Goal: Task Accomplishment & Management: Manage account settings

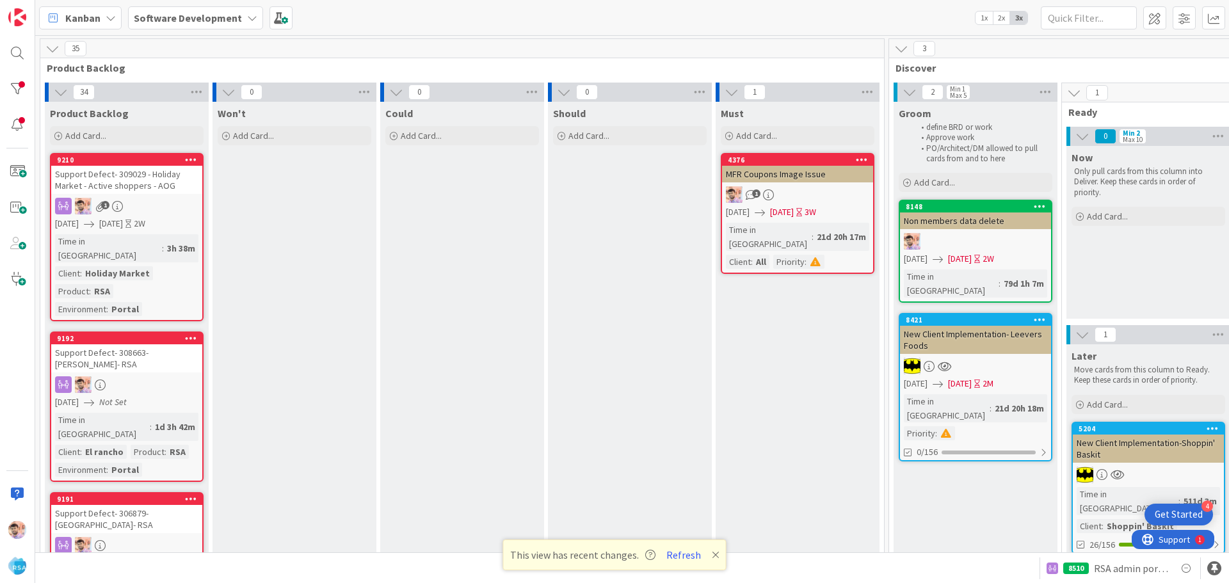
click at [162, 368] on link "9192 Support Defect- 308663- [PERSON_NAME]- RSA [DATE] Not Set Time in Column :…" at bounding box center [127, 407] width 154 height 150
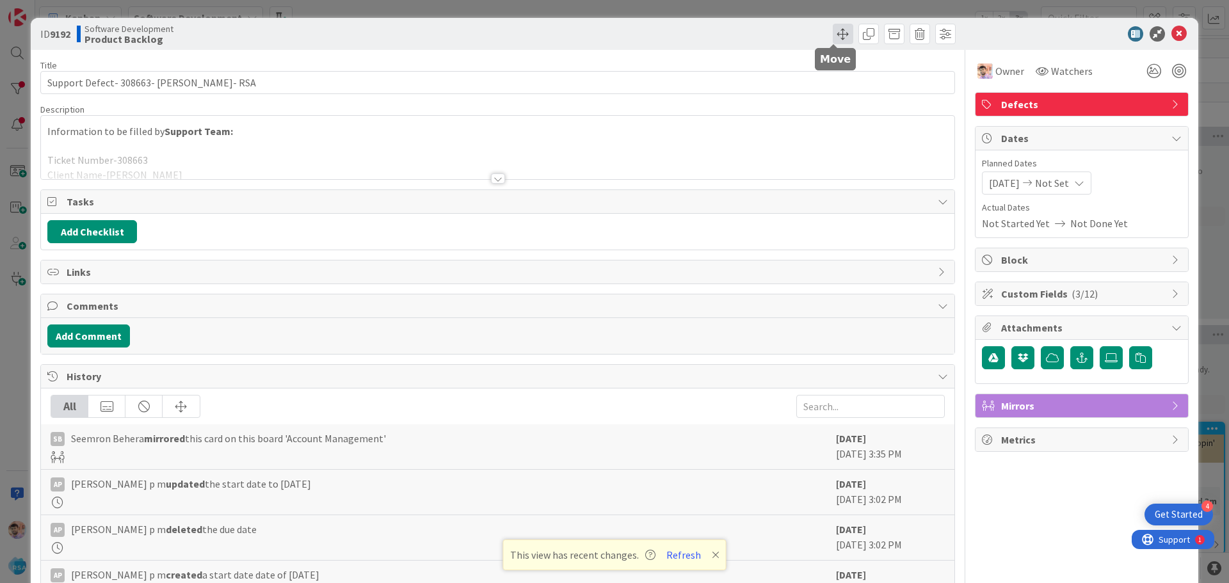
click at [836, 38] on span at bounding box center [843, 34] width 20 height 20
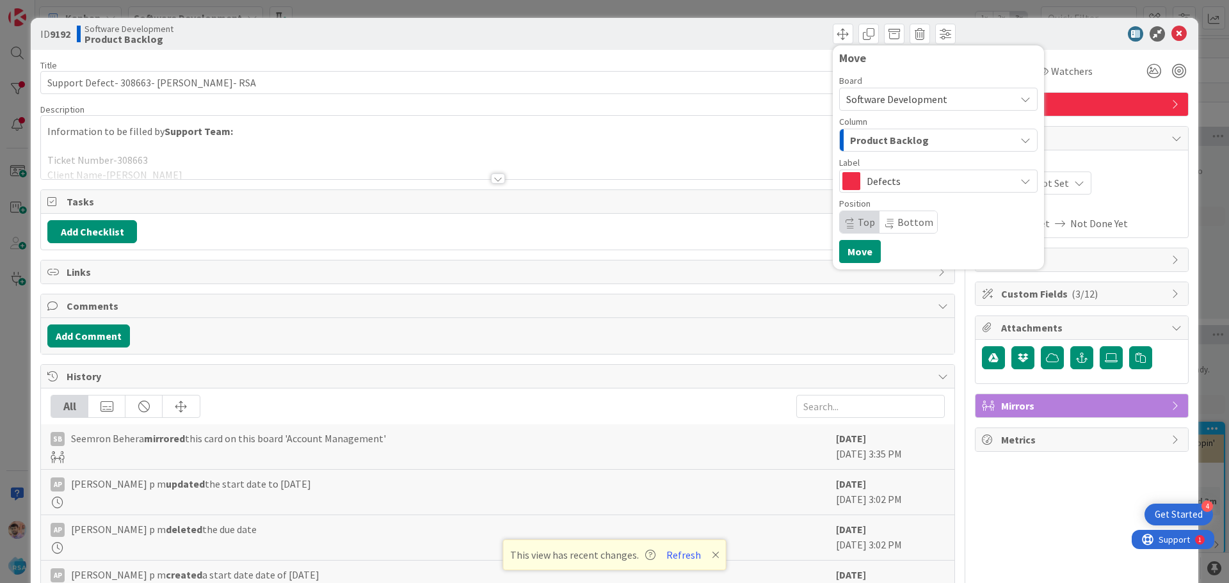
click at [890, 139] on span "Product Backlog" at bounding box center [889, 140] width 79 height 17
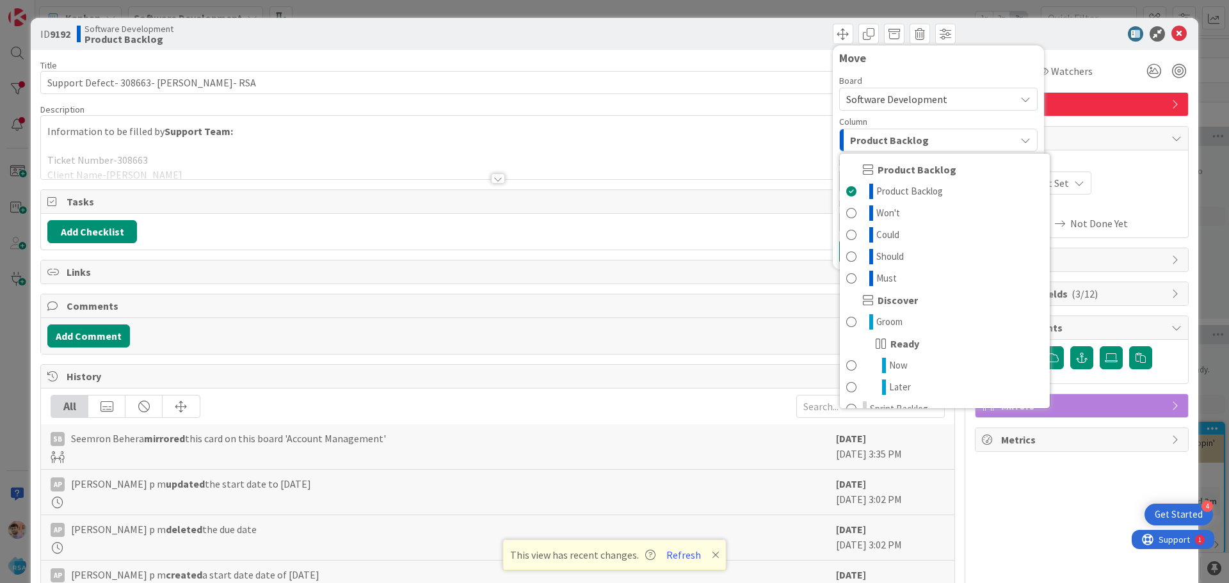
click at [890, 139] on span "Product Backlog" at bounding box center [889, 140] width 79 height 17
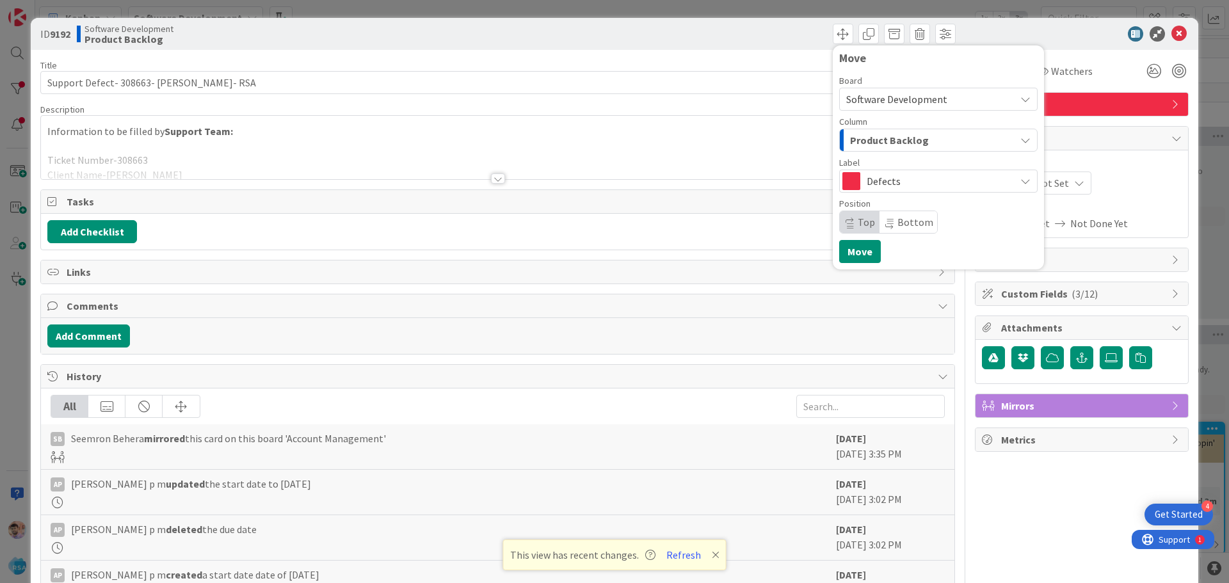
click at [890, 139] on span "Product Backlog" at bounding box center [889, 140] width 79 height 17
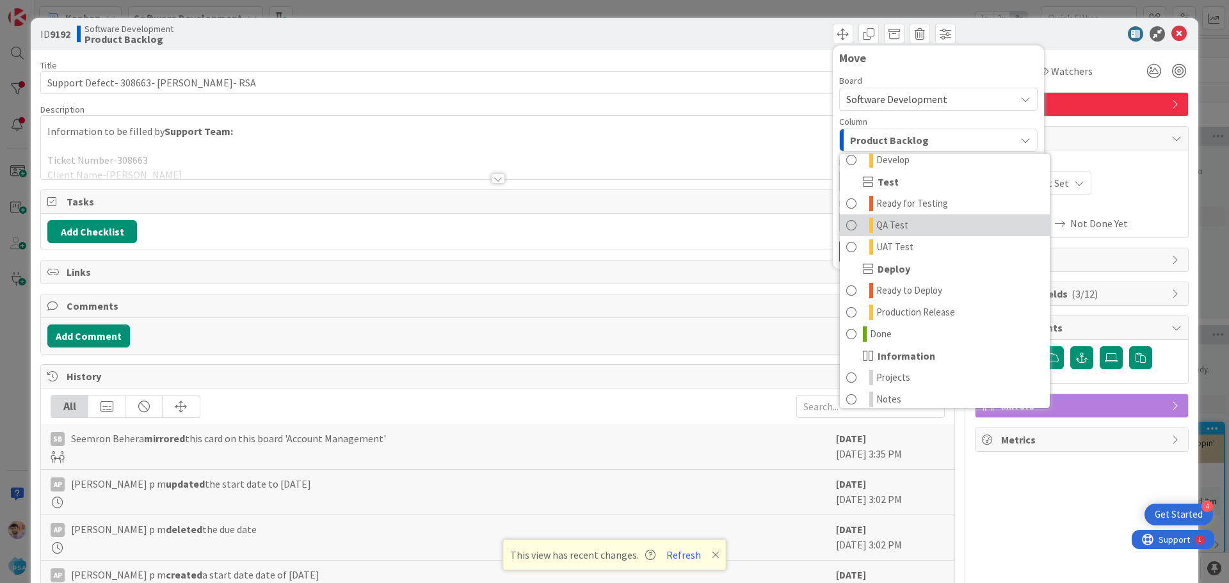
scroll to position [365, 0]
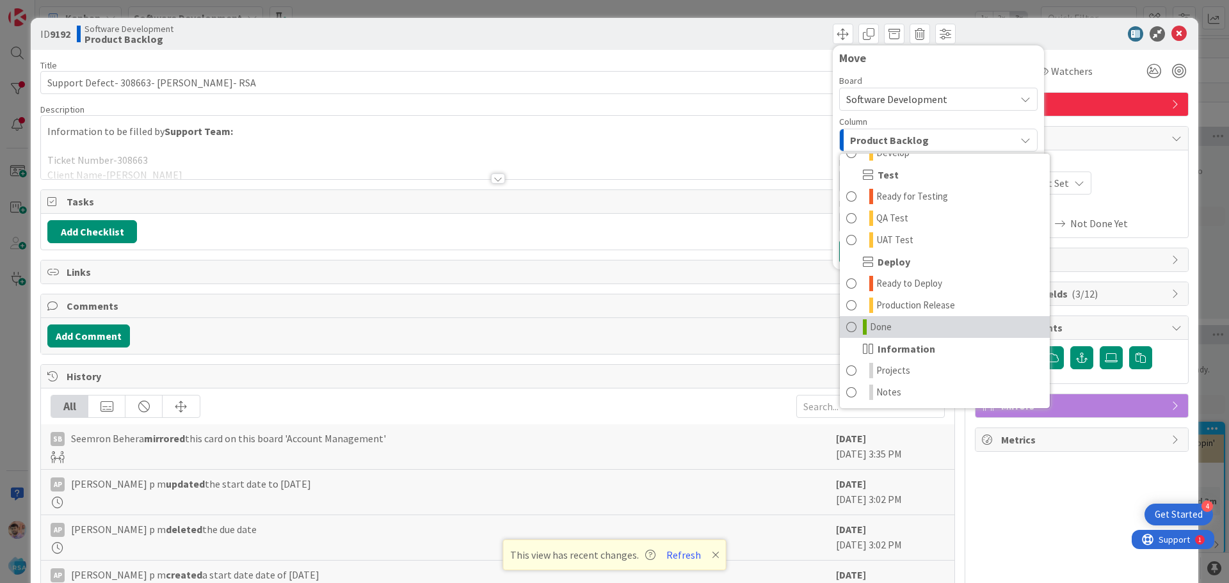
click at [880, 334] on span "Done" at bounding box center [881, 327] width 22 height 15
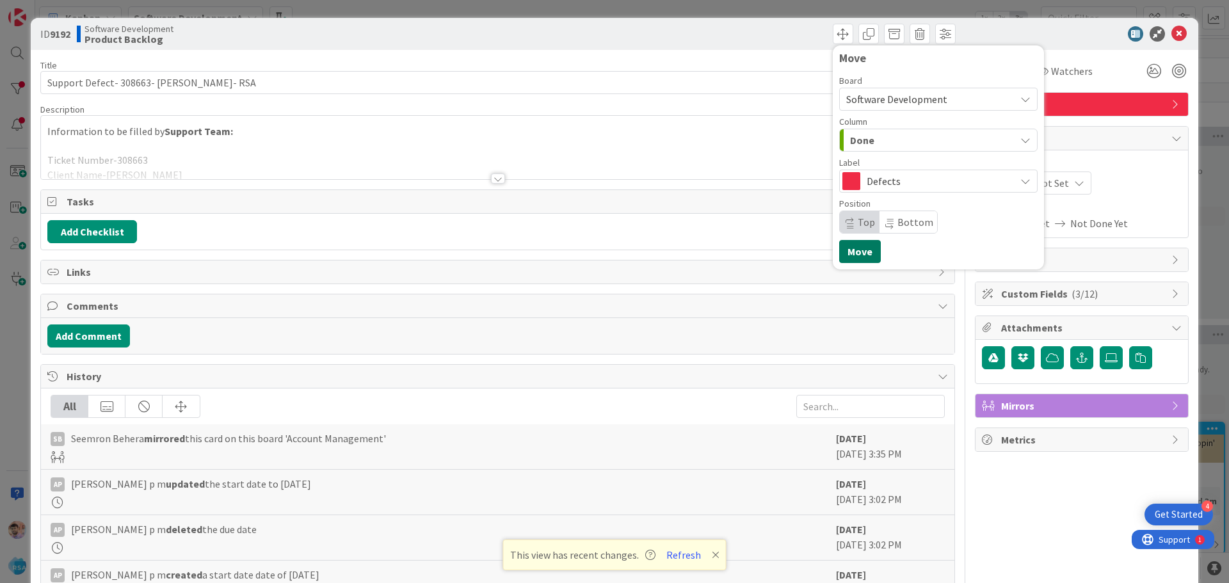
click at [851, 255] on button "Move" at bounding box center [860, 251] width 42 height 23
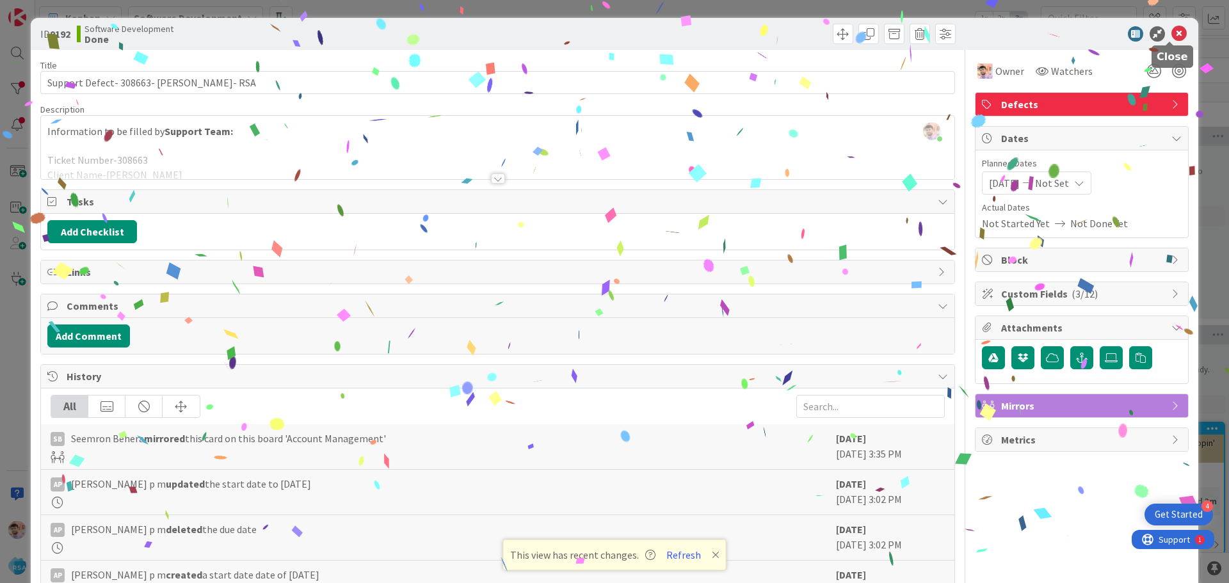
click at [1172, 36] on icon at bounding box center [1179, 33] width 15 height 15
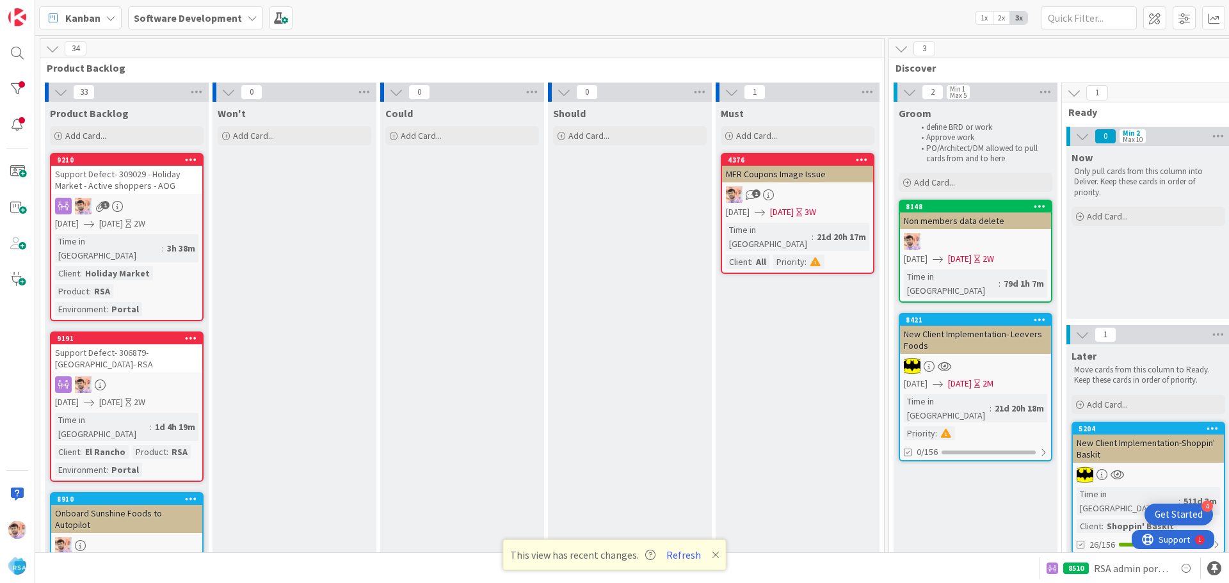
click at [164, 357] on div "Support Defect- 306879- [GEOGRAPHIC_DATA]- RSA" at bounding box center [126, 358] width 151 height 28
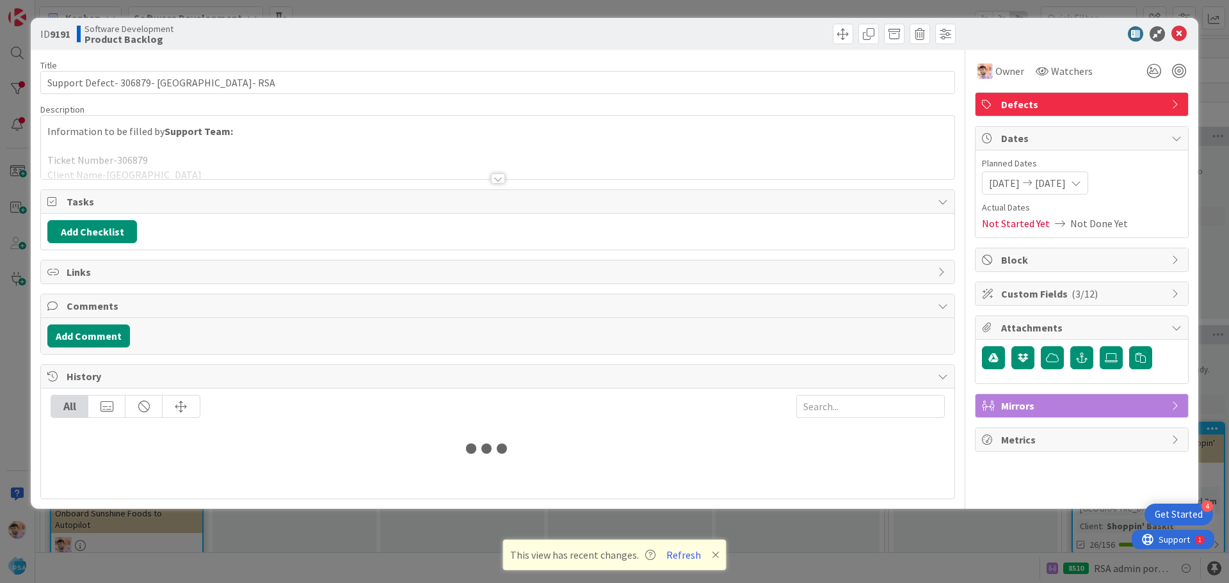
click at [492, 177] on div at bounding box center [498, 179] width 14 height 10
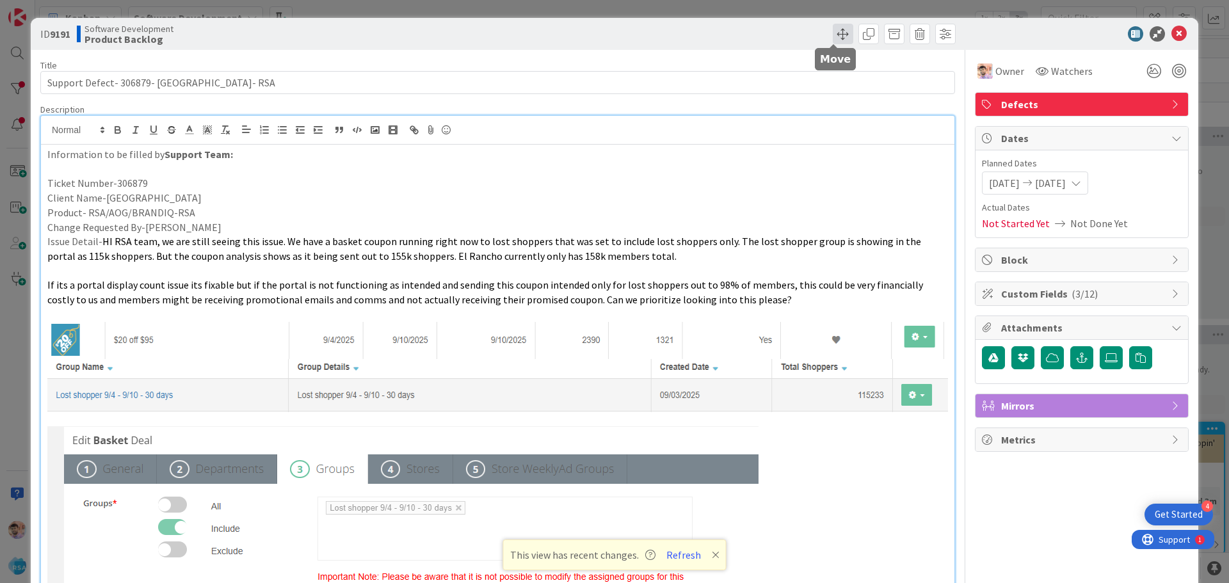
click at [835, 33] on span at bounding box center [843, 34] width 20 height 20
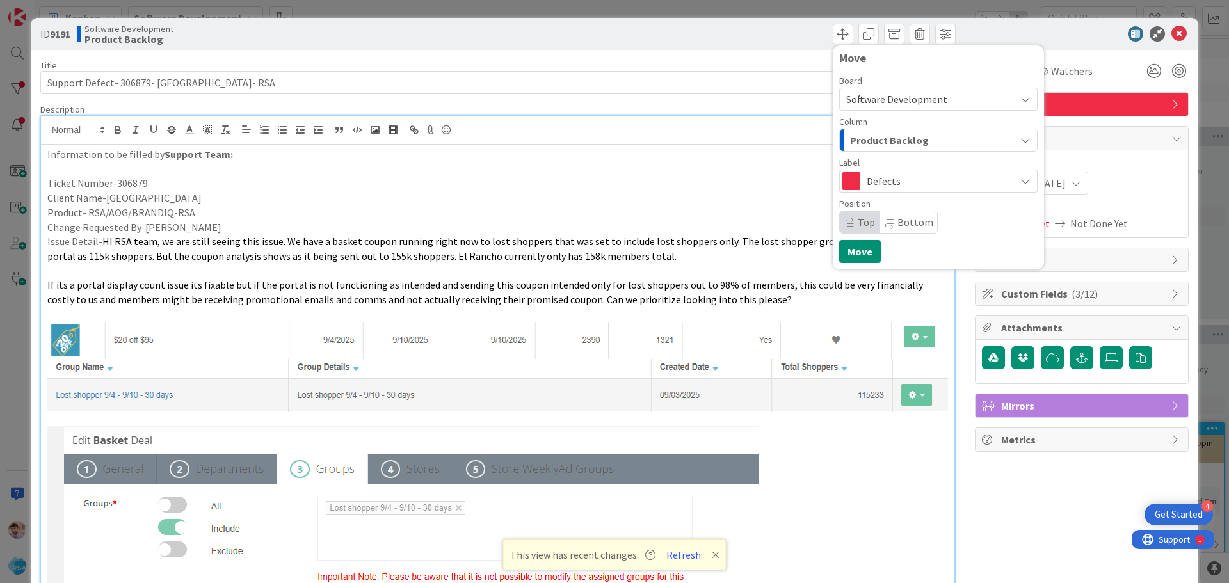
click at [880, 134] on span "Product Backlog" at bounding box center [889, 140] width 79 height 17
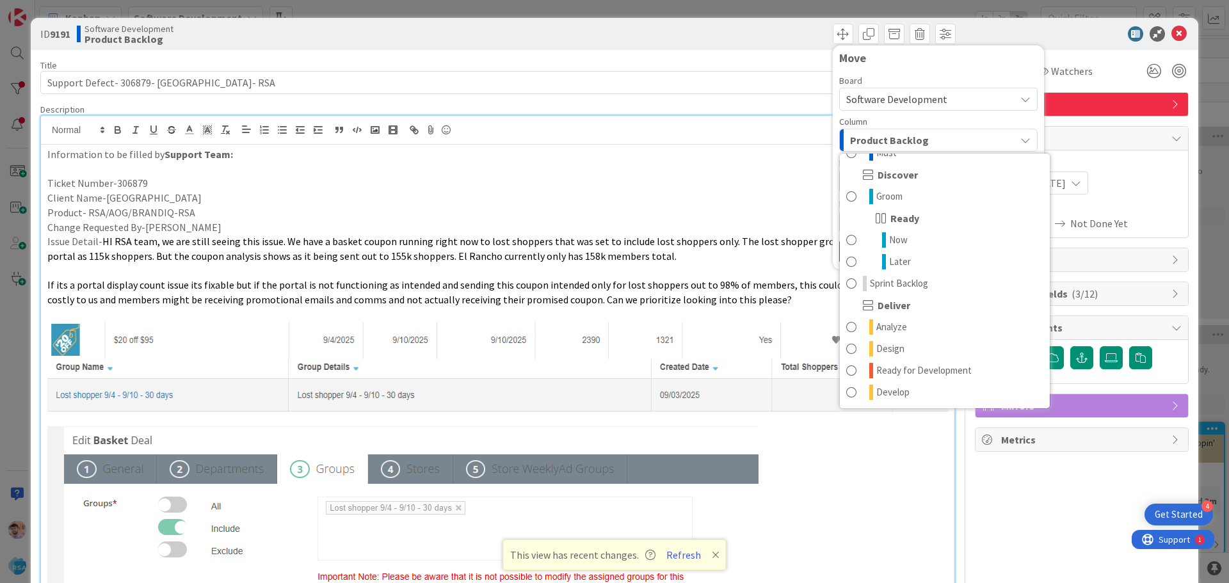
scroll to position [320, 0]
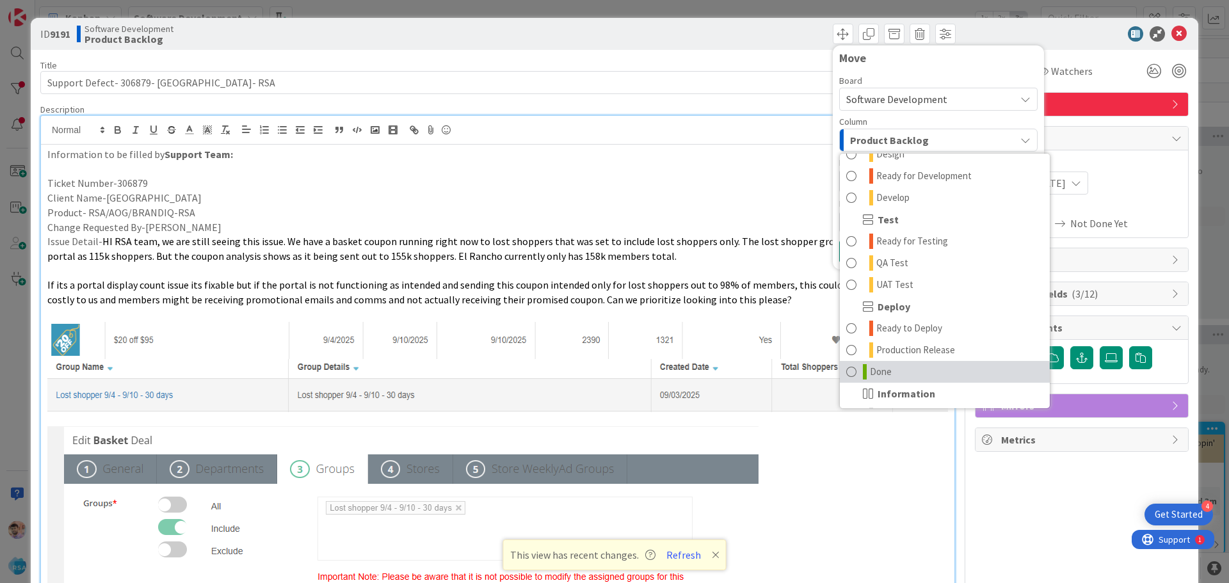
click at [870, 373] on span "Done" at bounding box center [881, 371] width 22 height 15
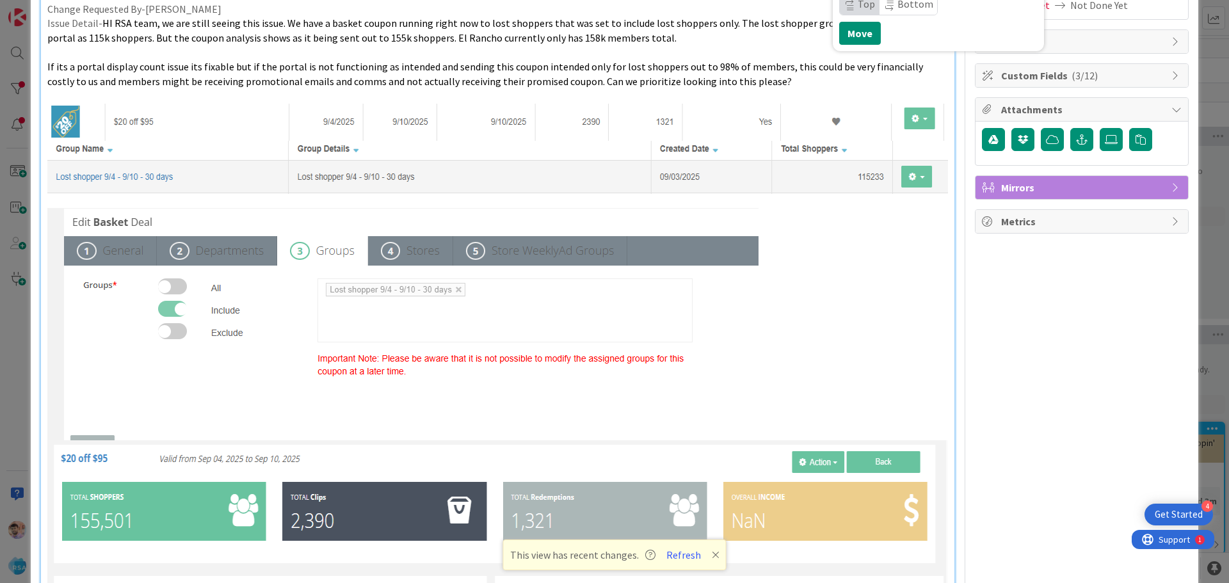
scroll to position [128, 0]
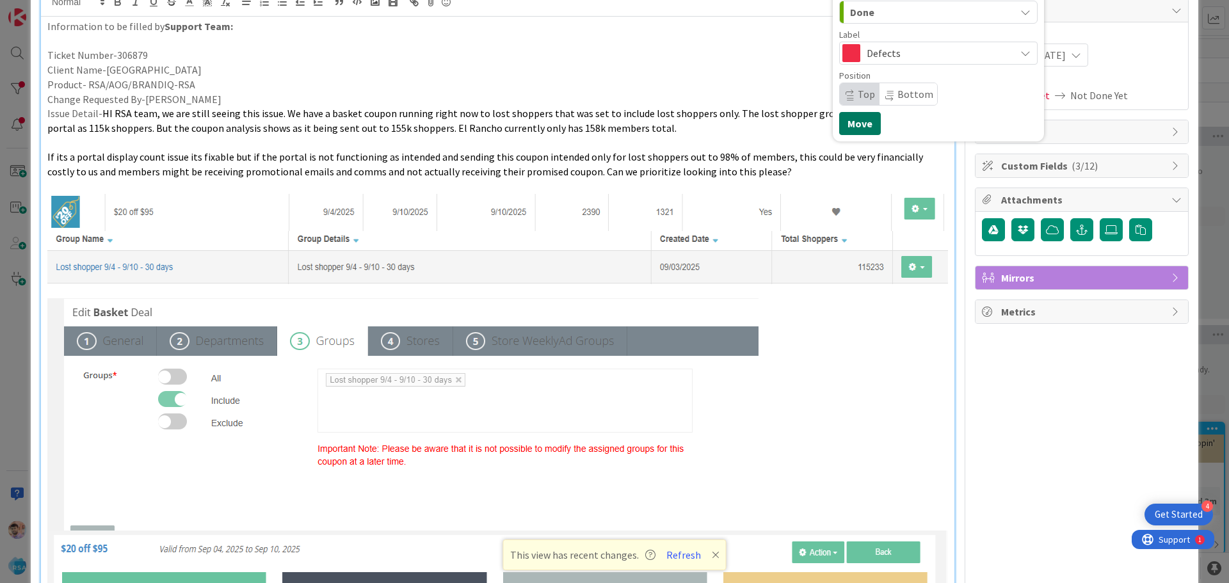
click at [843, 126] on button "Move" at bounding box center [860, 123] width 42 height 23
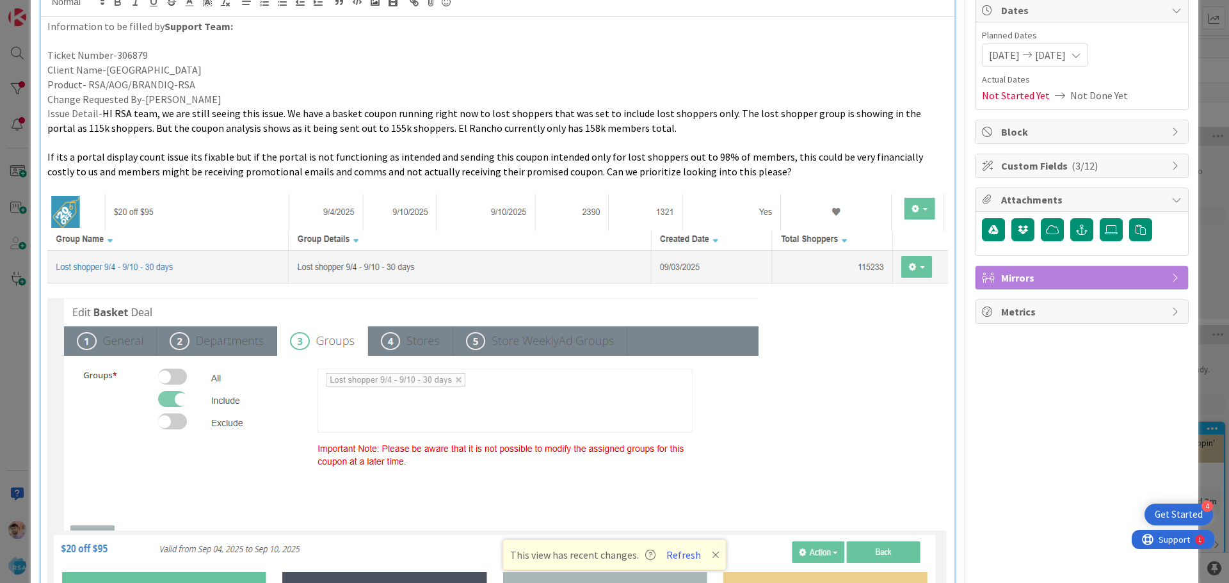
scroll to position [0, 0]
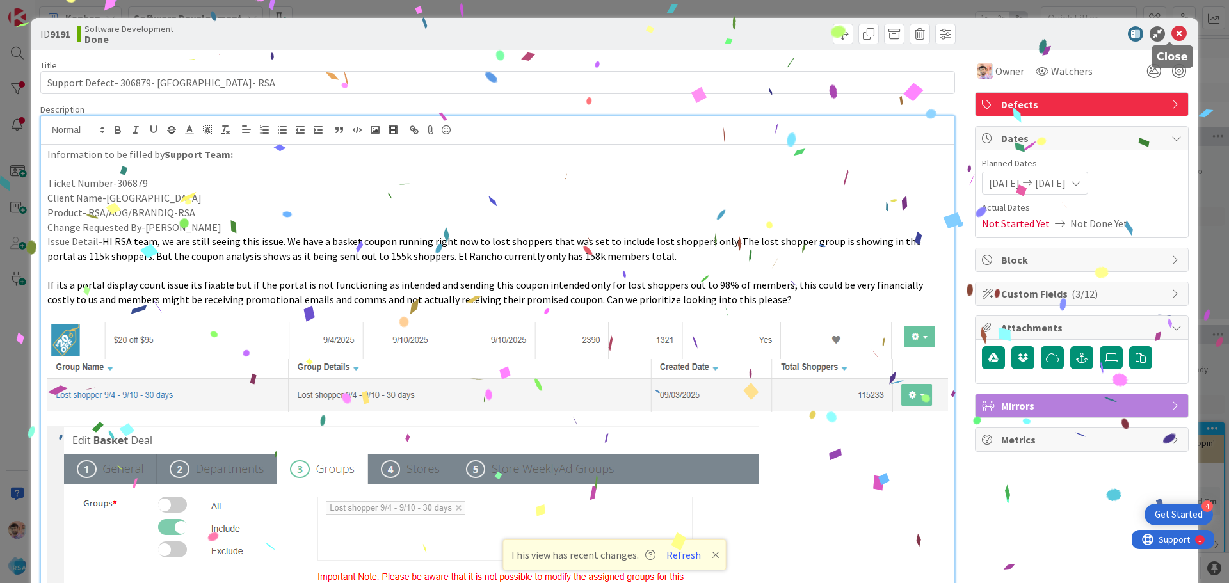
click at [1172, 36] on icon at bounding box center [1179, 33] width 15 height 15
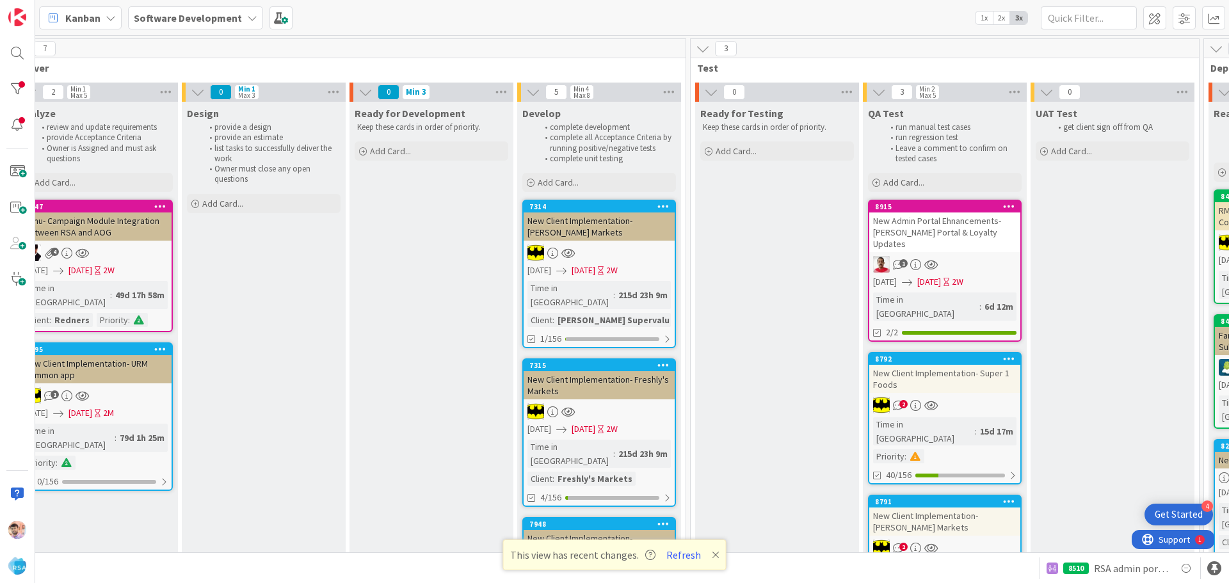
scroll to position [0, 1420]
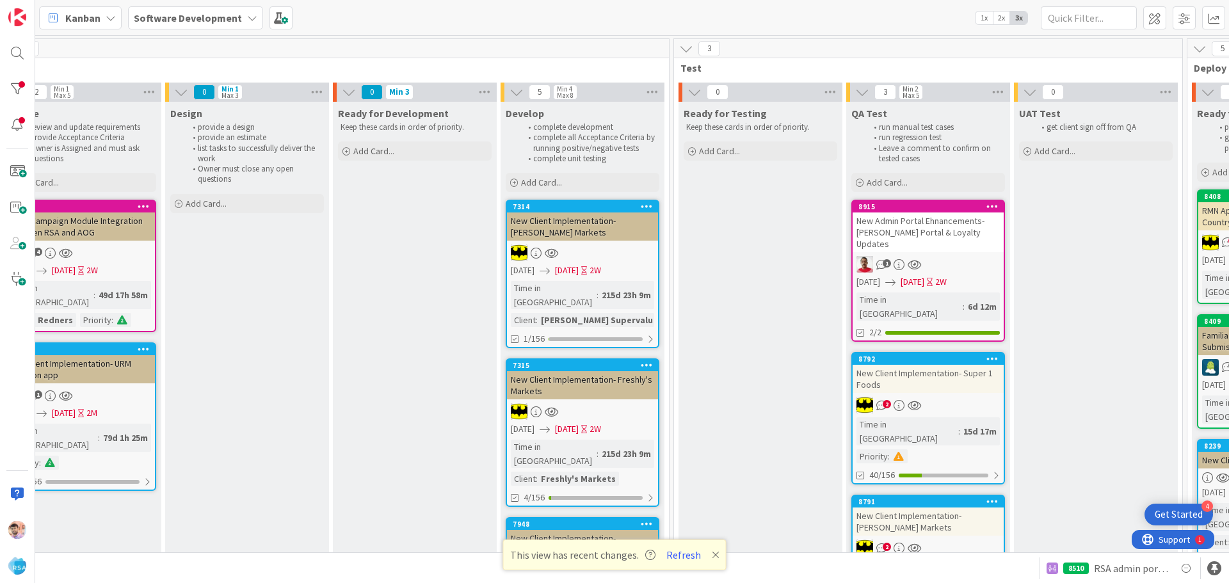
click at [940, 256] on div "1" at bounding box center [928, 264] width 151 height 17
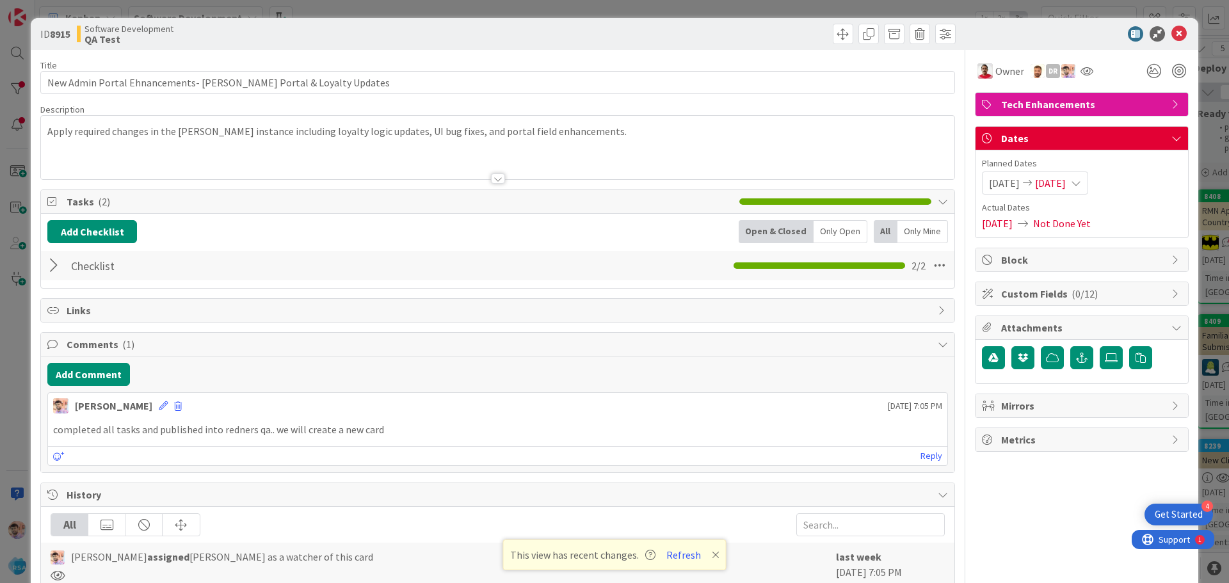
click at [1020, 180] on span "[DATE]" at bounding box center [1004, 182] width 31 height 15
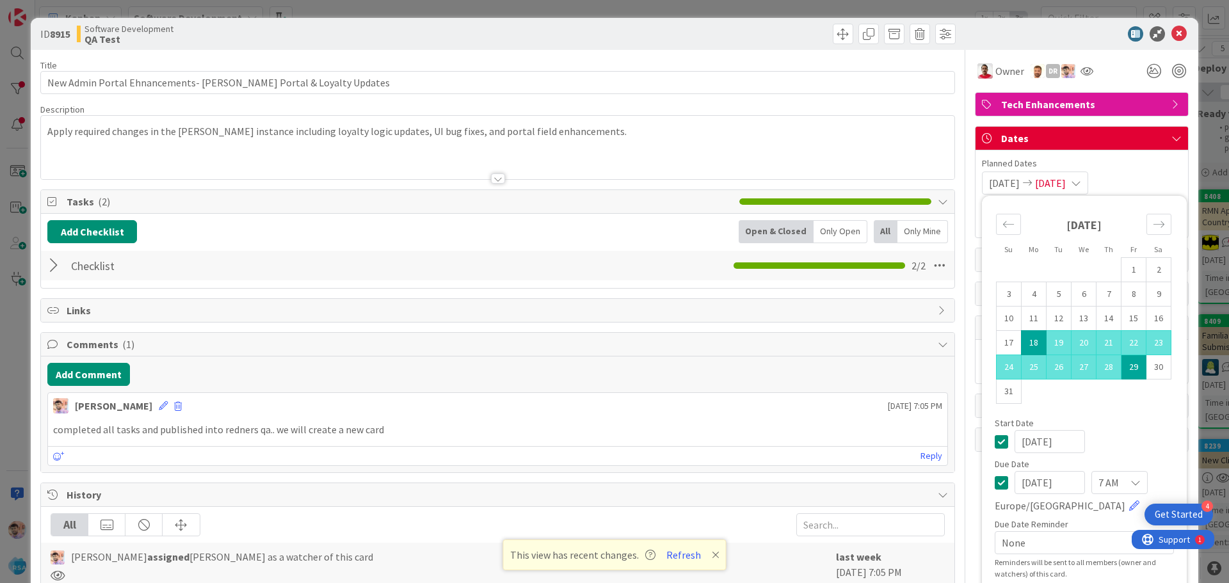
scroll to position [64, 0]
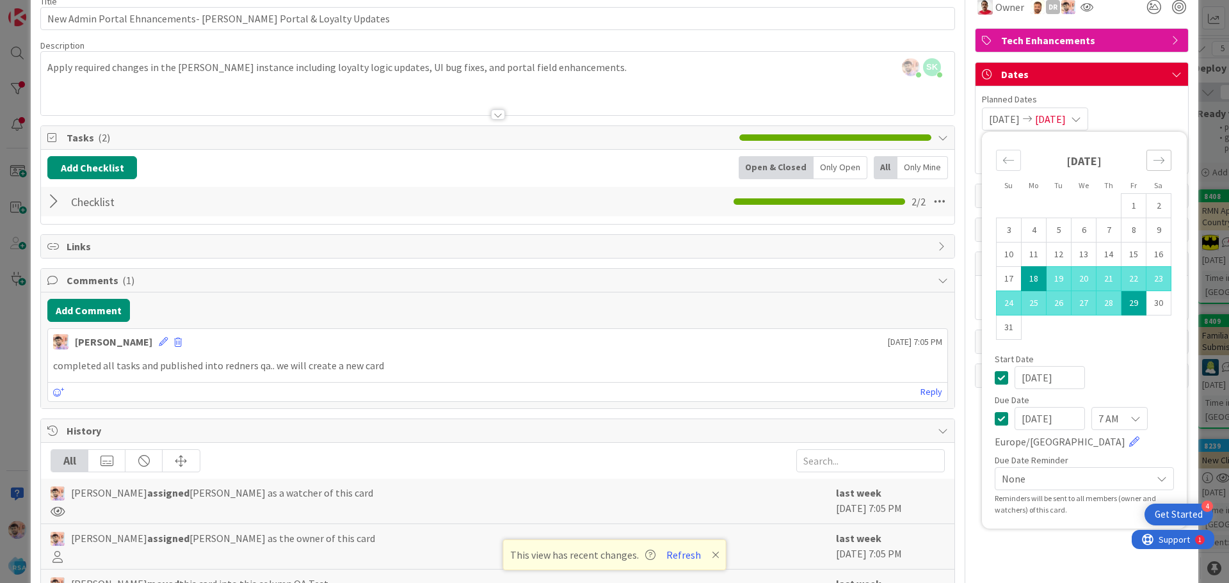
click at [1153, 159] on icon "Move forward to switch to the next month." at bounding box center [1159, 160] width 12 height 12
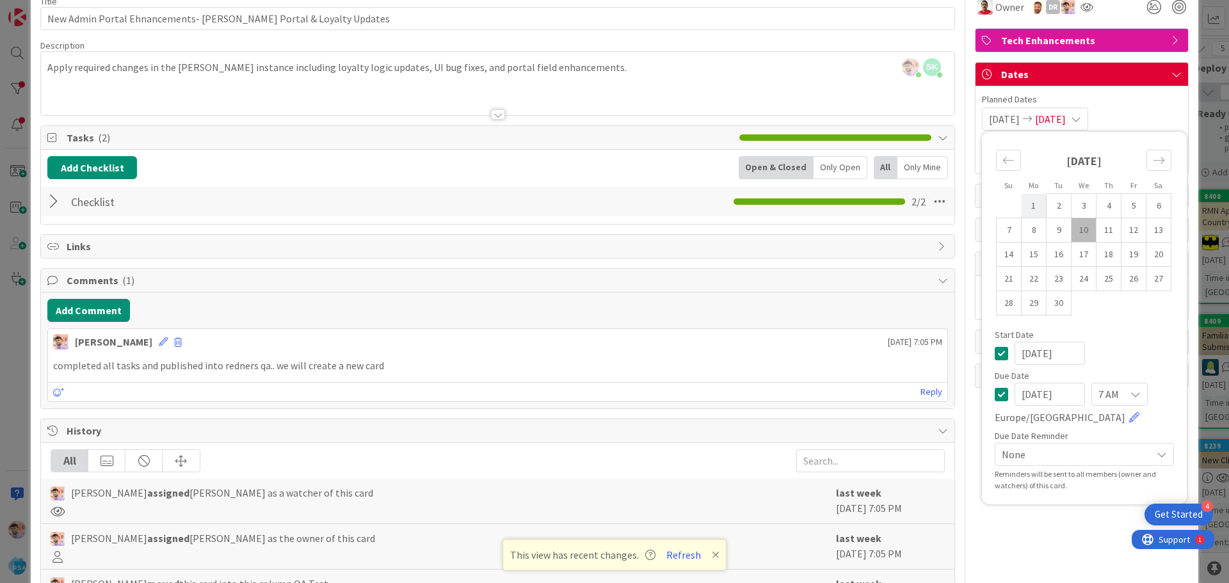
click at [1024, 206] on td "1" at bounding box center [1034, 206] width 25 height 24
type input "[DATE]"
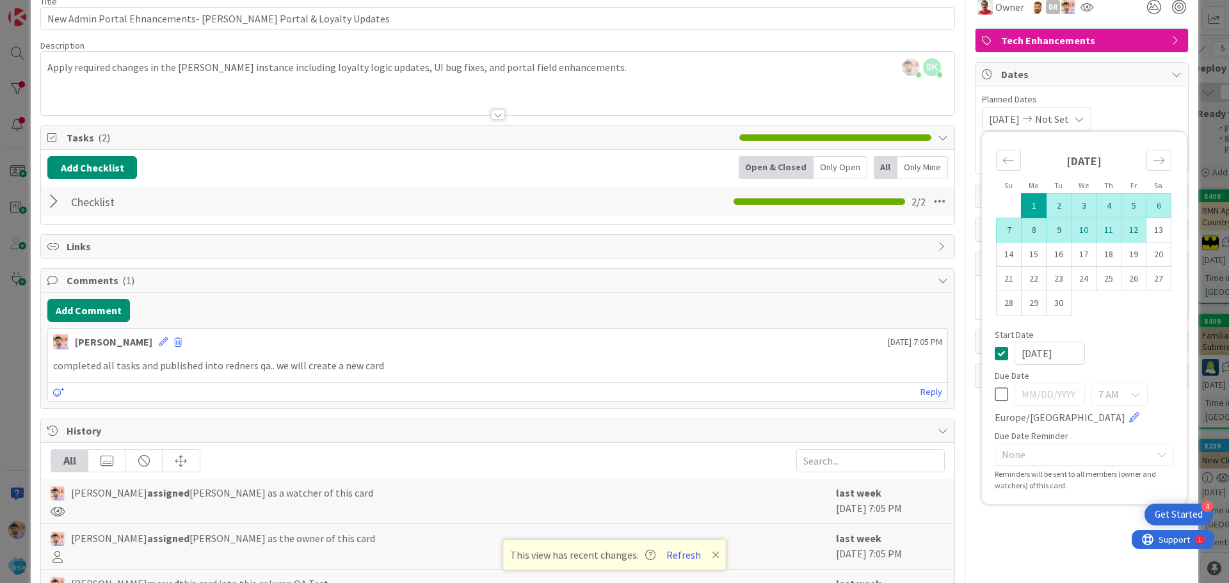
click at [1123, 232] on td "12" at bounding box center [1134, 230] width 25 height 24
type input "[DATE]"
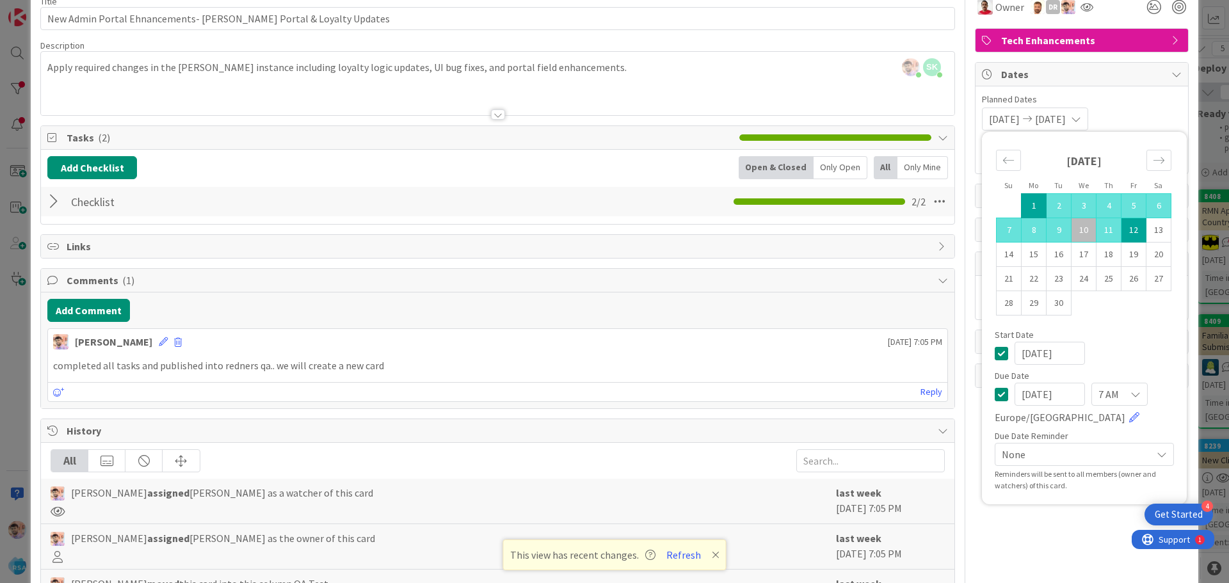
click at [1126, 343] on div "[DATE]" at bounding box center [1084, 353] width 179 height 23
click at [1153, 105] on span "Planned Dates" at bounding box center [1082, 99] width 200 height 13
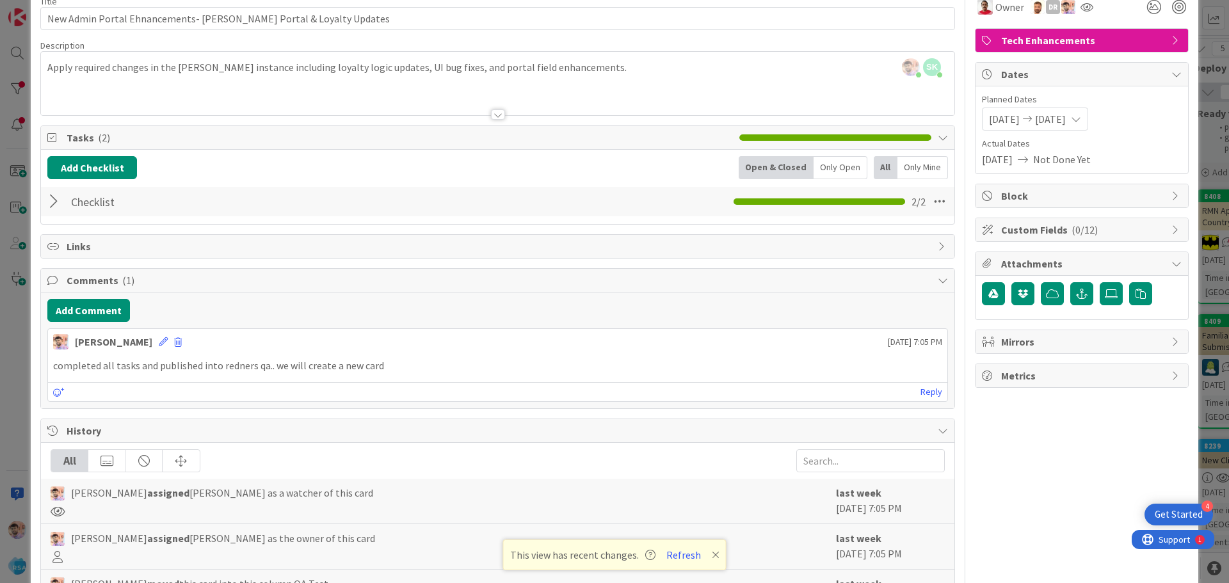
click at [1033, 414] on div "Owner DR Tech Enhancements Dates Planned Dates [DATE] [DATE] Su Mo Tu We Th Fr …" at bounding box center [1082, 364] width 214 height 757
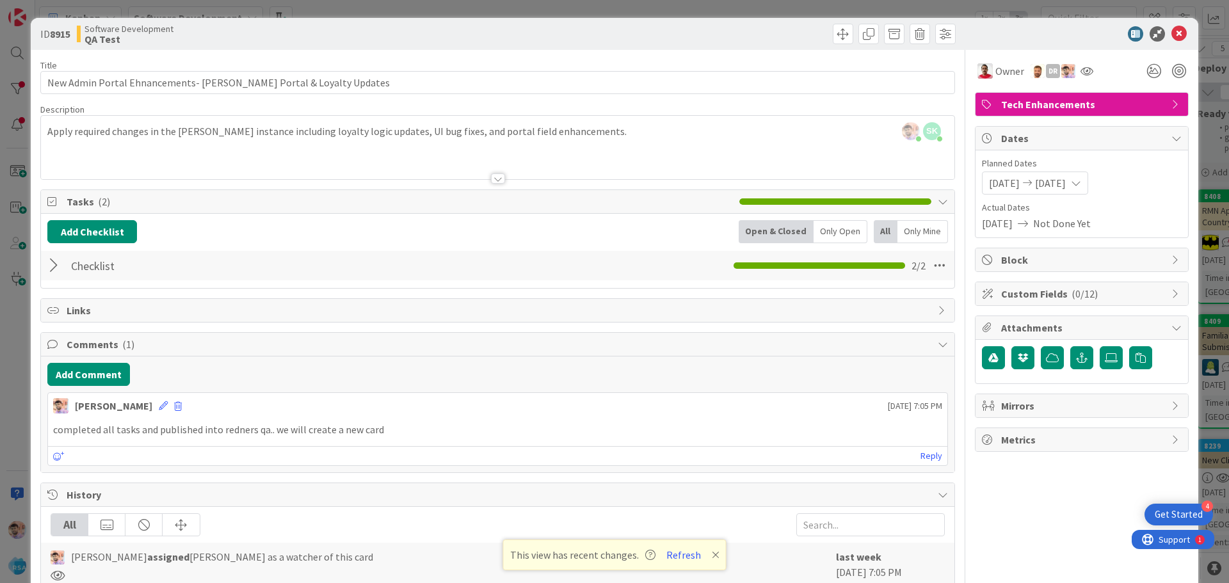
click at [714, 558] on icon at bounding box center [716, 555] width 8 height 10
